Goal: Information Seeking & Learning: Learn about a topic

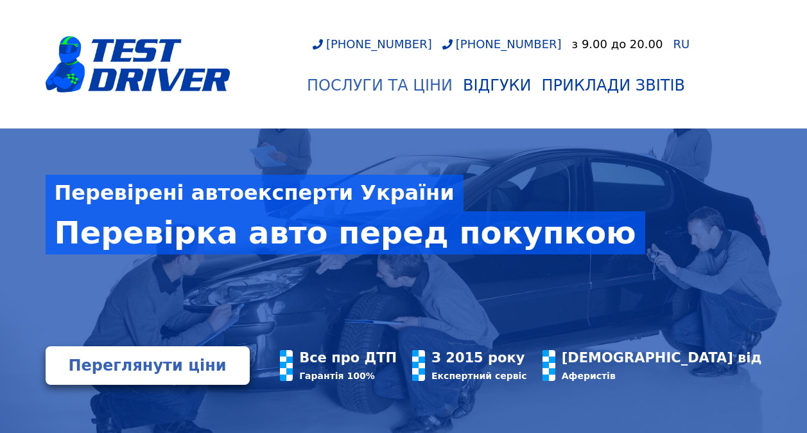
click at [369, 85] on div "Послуги та Ціни" at bounding box center [380, 85] width 146 height 18
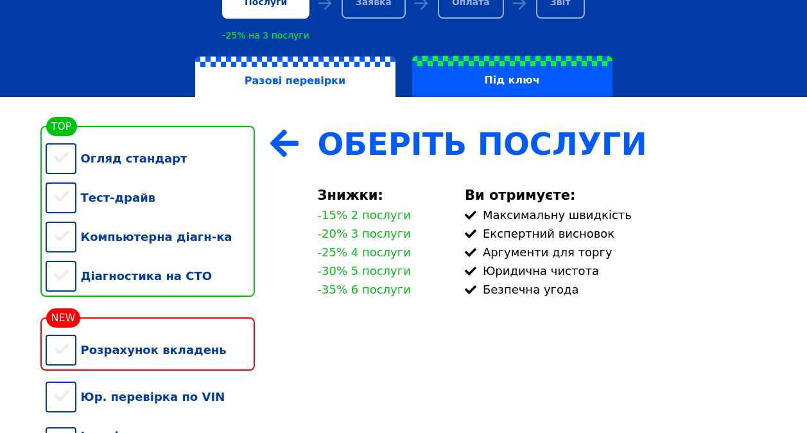
scroll to position [194, 0]
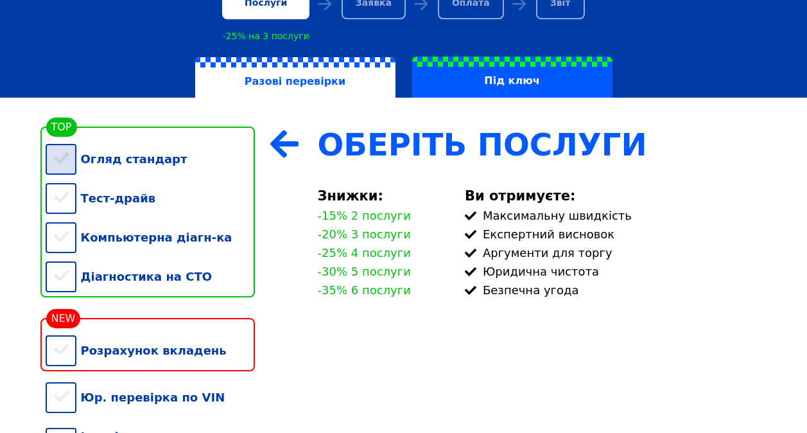
click at [57, 154] on div "Огляд стандарт" at bounding box center [150, 158] width 209 height 39
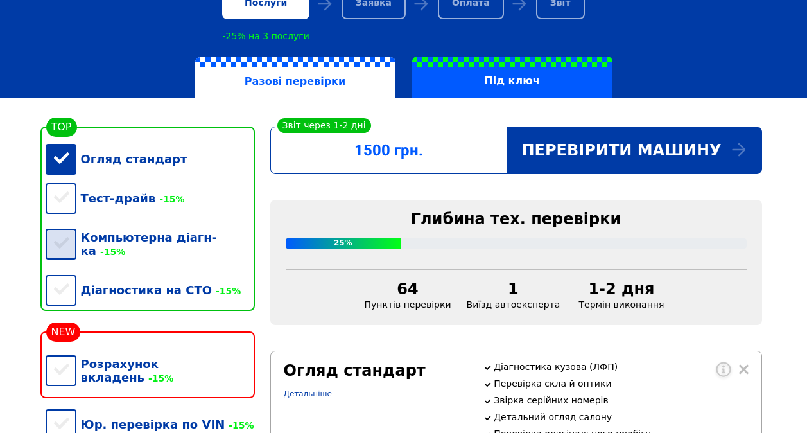
click at [56, 241] on div "Компьютерна діагн-ка -15%" at bounding box center [150, 244] width 209 height 53
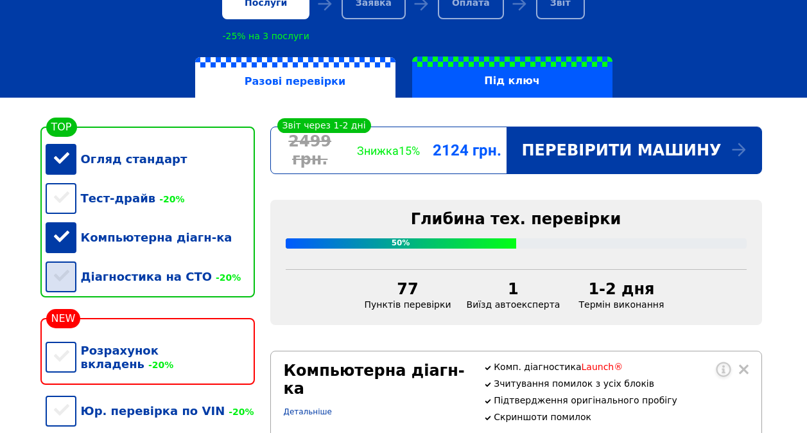
click at [57, 280] on div "Діагностика на СТО -20%" at bounding box center [150, 276] width 209 height 39
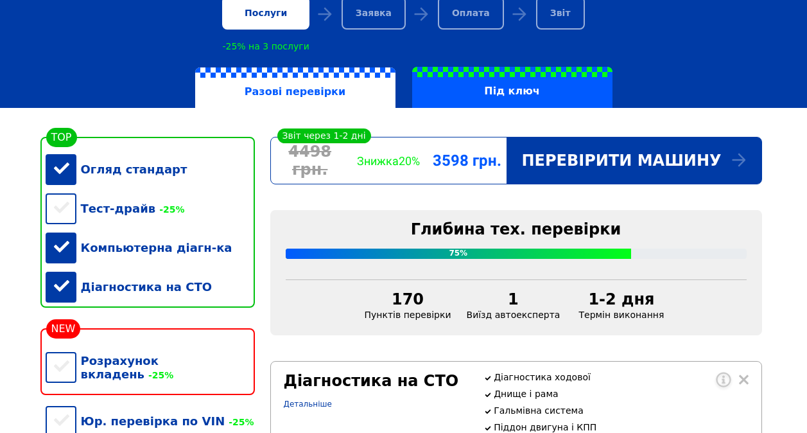
scroll to position [182, 0]
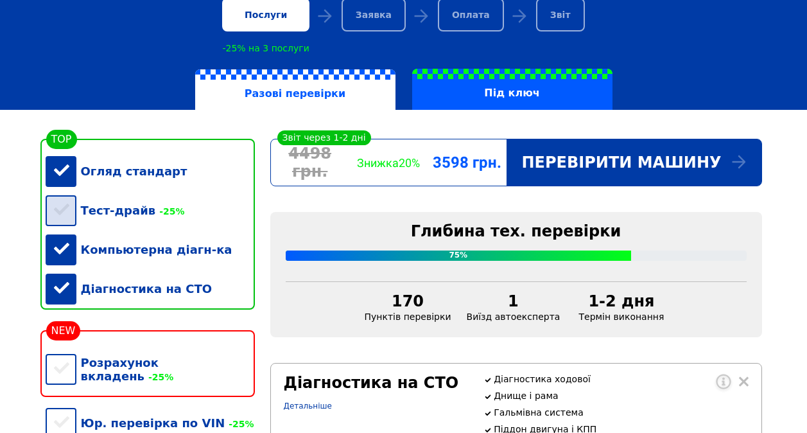
click at [65, 223] on div "Тест-драйв -25%" at bounding box center [150, 210] width 209 height 39
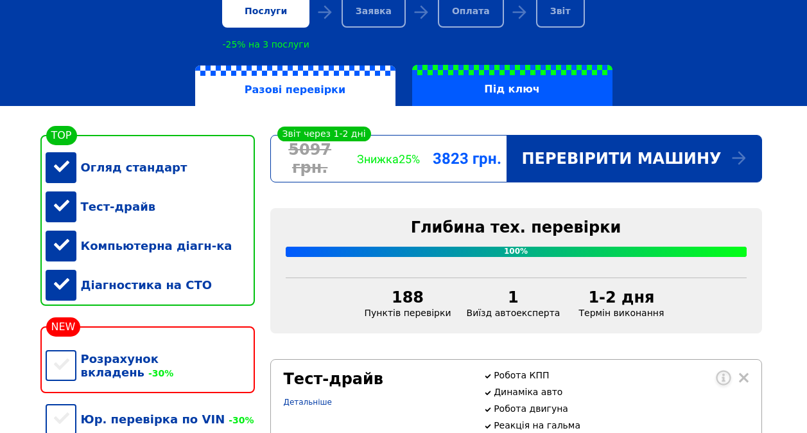
scroll to position [188, 0]
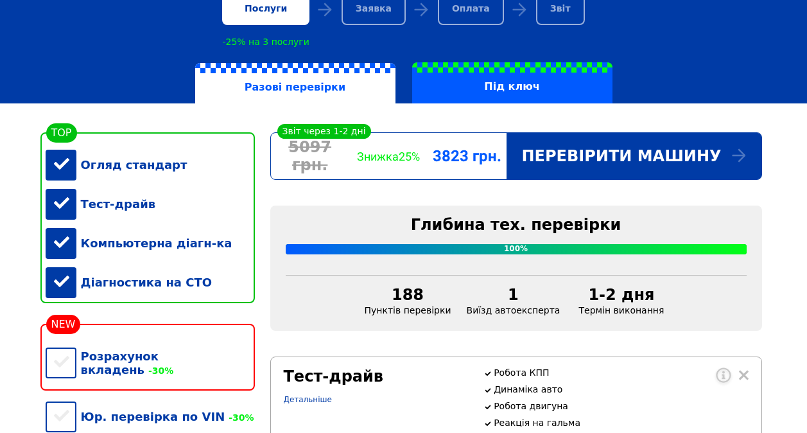
click at [62, 212] on div "Тест-драйв" at bounding box center [150, 203] width 209 height 39
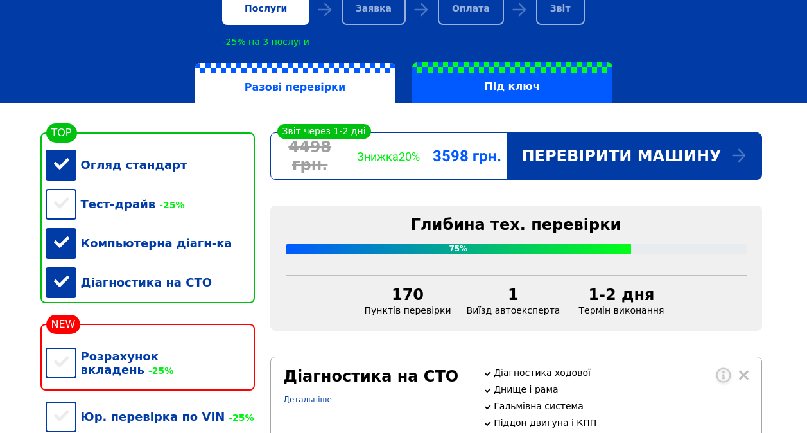
click at [64, 247] on div "Компьютерна діагн-ка" at bounding box center [150, 242] width 209 height 39
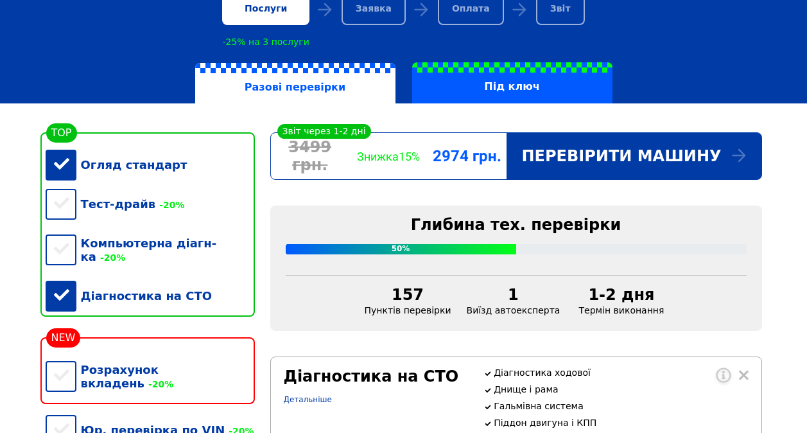
click at [67, 287] on div "Діагностика на СТО" at bounding box center [150, 295] width 209 height 39
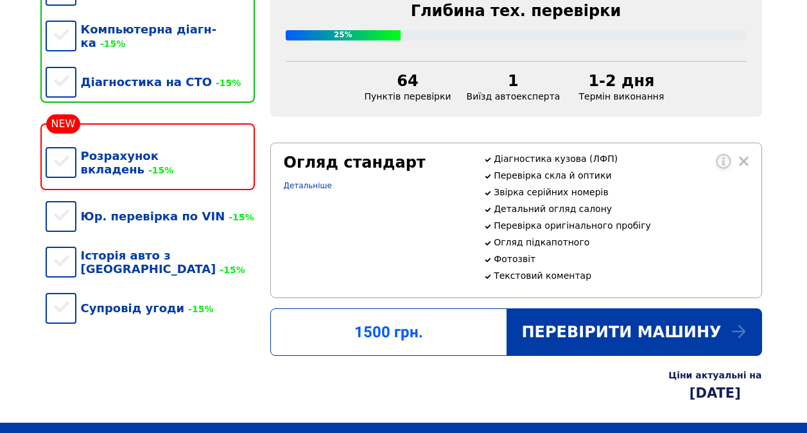
scroll to position [399, 0]
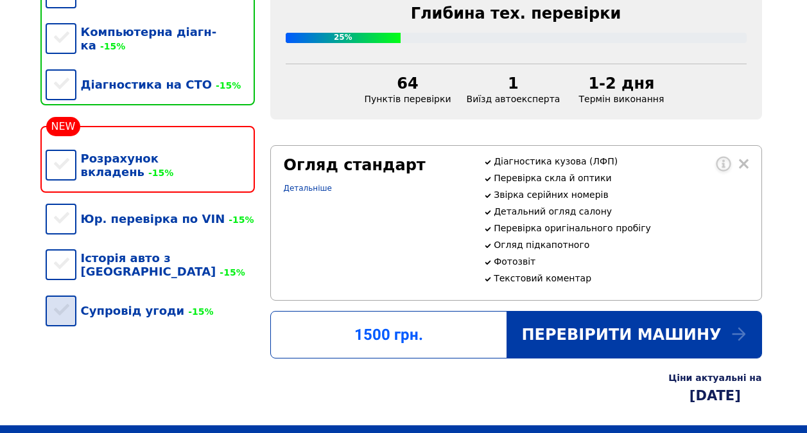
click at [69, 291] on div "Супровід угоди -15%" at bounding box center [150, 310] width 209 height 39
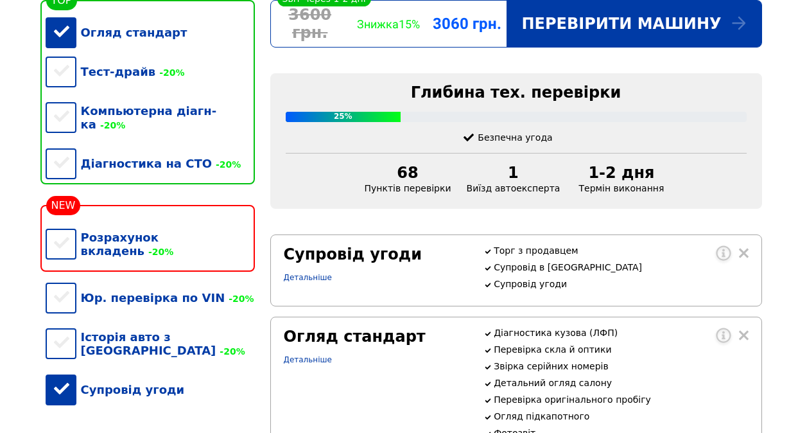
scroll to position [320, 0]
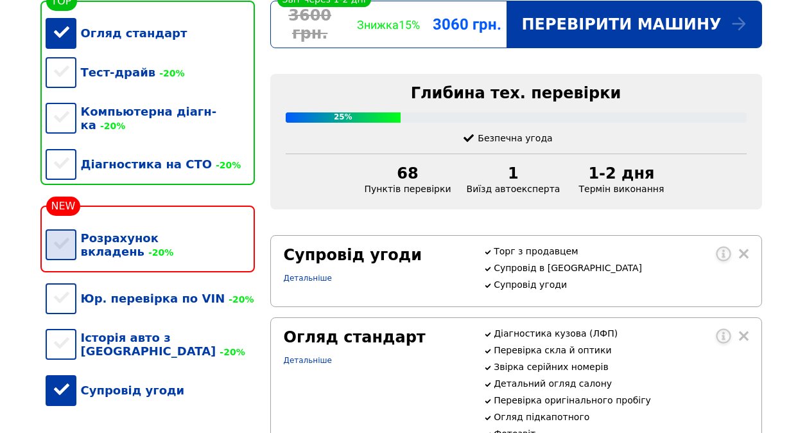
click at [121, 240] on div "Розрахунок вкладень -20%" at bounding box center [150, 244] width 209 height 53
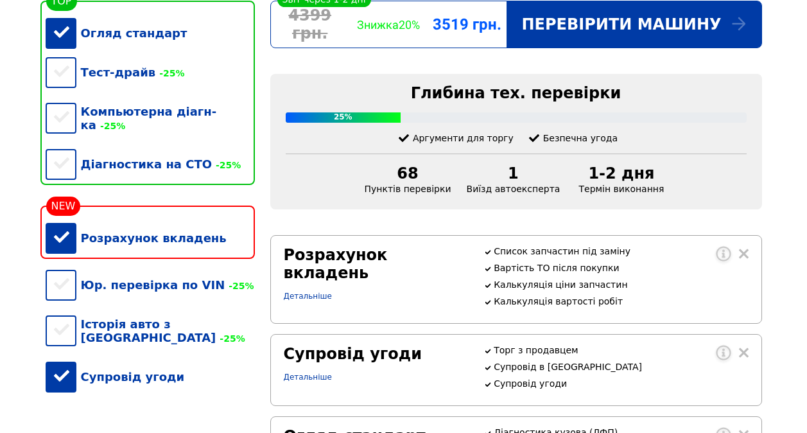
click at [121, 240] on div "Розрахунок вкладень" at bounding box center [150, 237] width 209 height 39
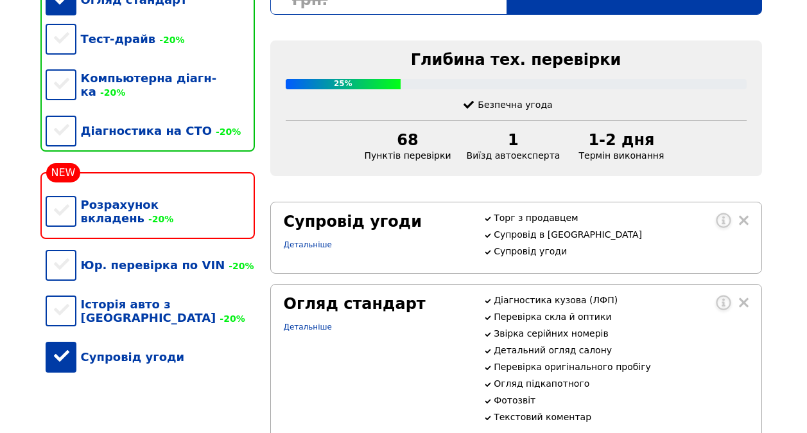
scroll to position [340, 0]
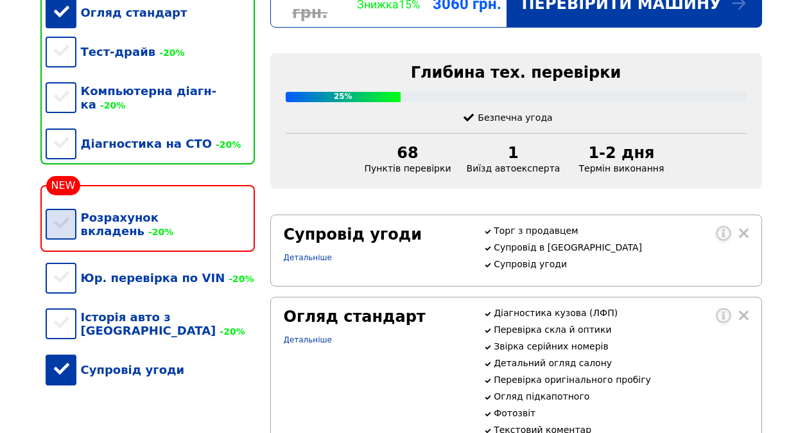
click at [50, 219] on div "Розрахунок вкладень -20%" at bounding box center [150, 224] width 209 height 53
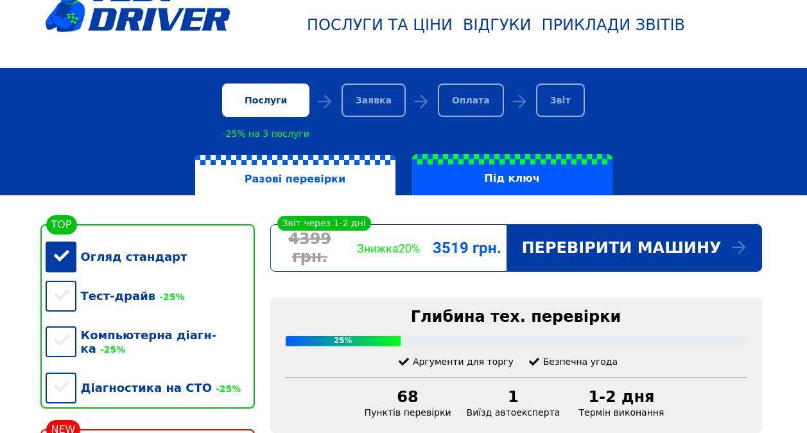
scroll to position [97, 0]
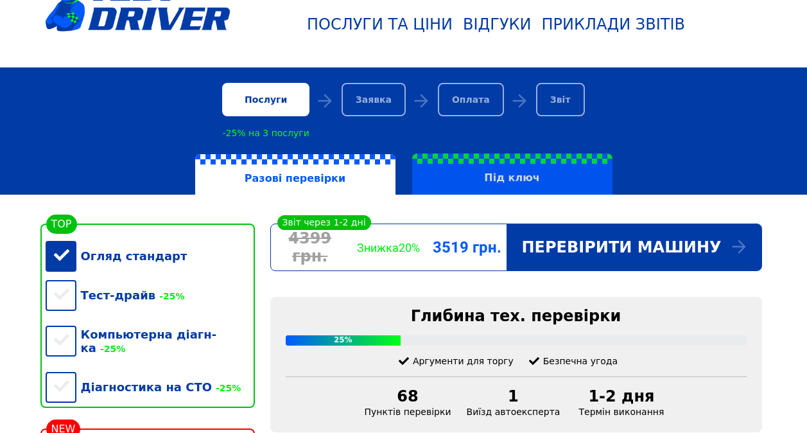
click at [505, 173] on label "Під ключ" at bounding box center [512, 173] width 200 height 41
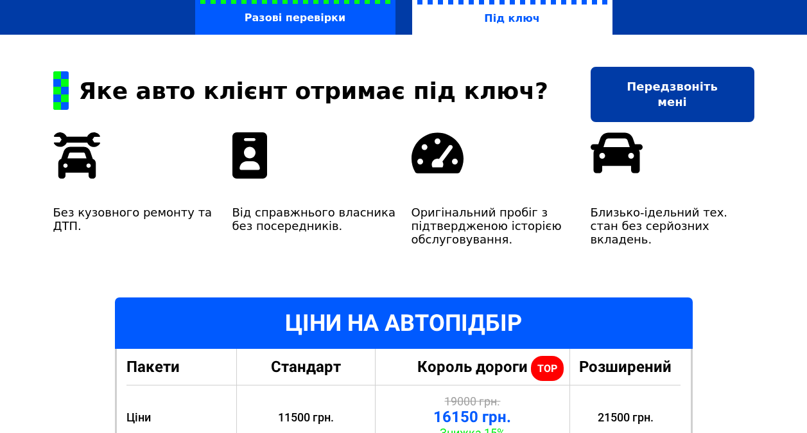
scroll to position [312, 0]
